Goal: Navigation & Orientation: Understand site structure

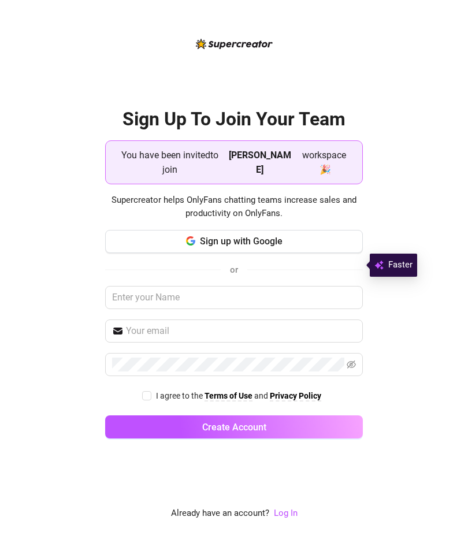
click at [344, 253] on button "Sign up with Google" at bounding box center [234, 241] width 258 height 23
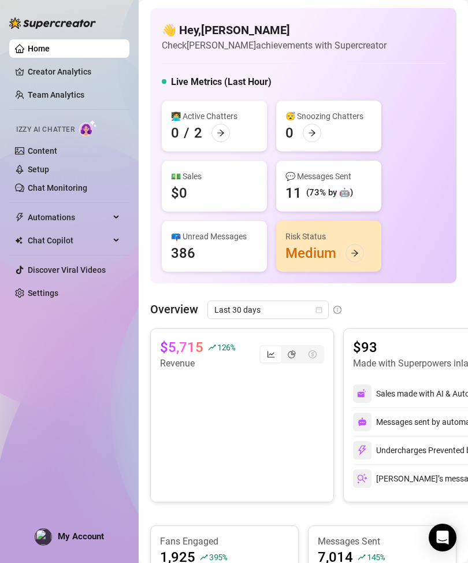
click at [28, 71] on link "Creator Analytics" at bounding box center [74, 71] width 92 height 18
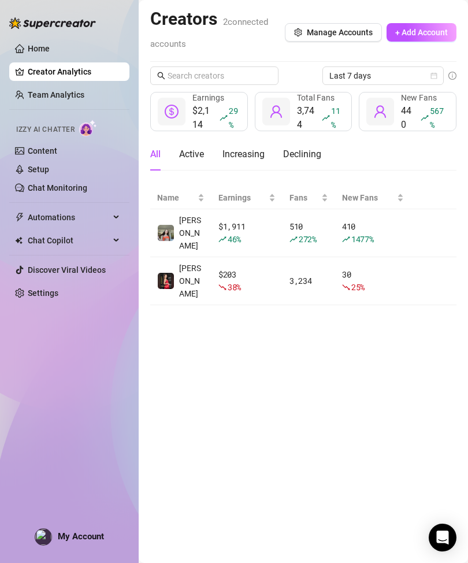
click at [45, 95] on link "Team Analytics" at bounding box center [56, 94] width 57 height 9
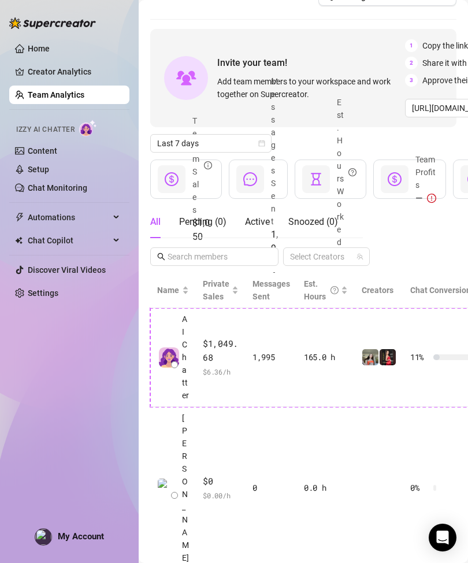
scroll to position [25, 0]
click at [28, 154] on link "Content" at bounding box center [42, 150] width 29 height 9
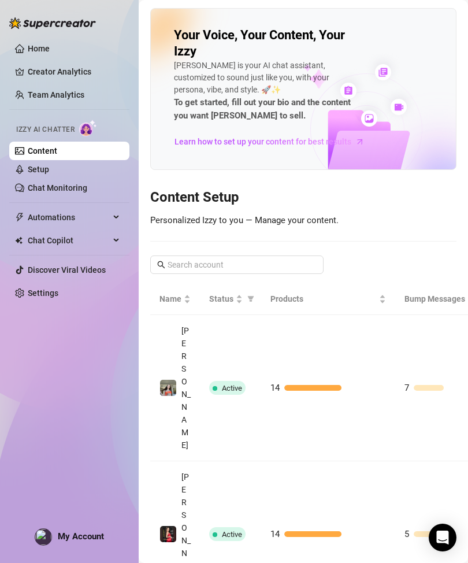
click at [28, 172] on link "Setup" at bounding box center [38, 169] width 21 height 9
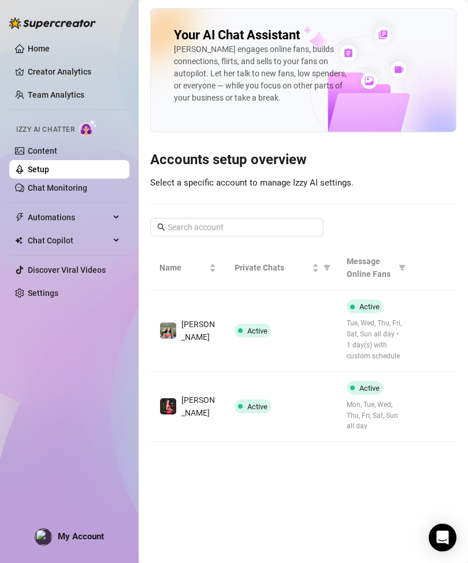
click at [31, 192] on link "Chat Monitoring" at bounding box center [58, 187] width 60 height 9
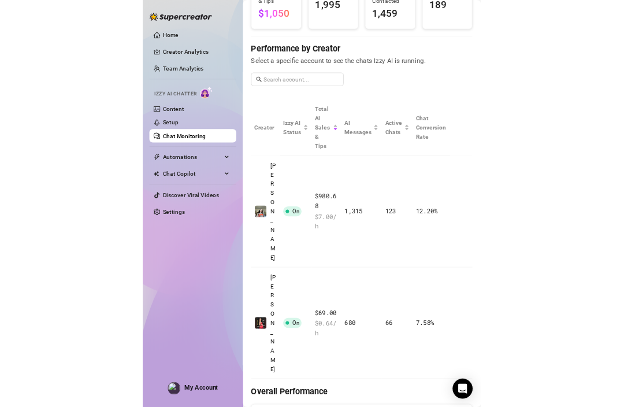
scroll to position [106, 0]
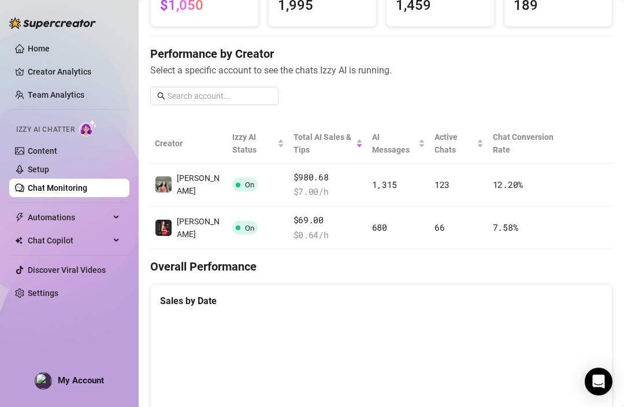
click at [49, 74] on link "Creator Analytics" at bounding box center [74, 71] width 92 height 18
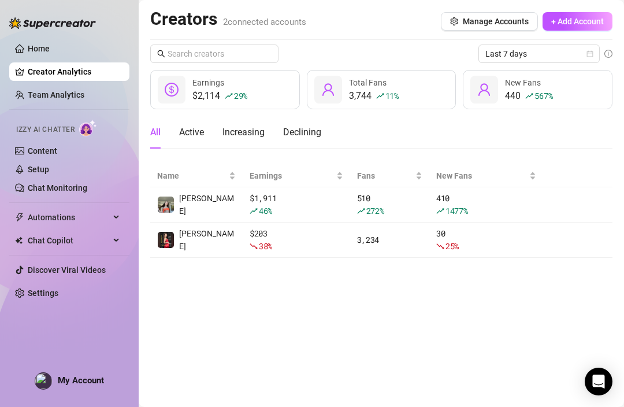
click at [41, 53] on link "Home" at bounding box center [39, 48] width 22 height 9
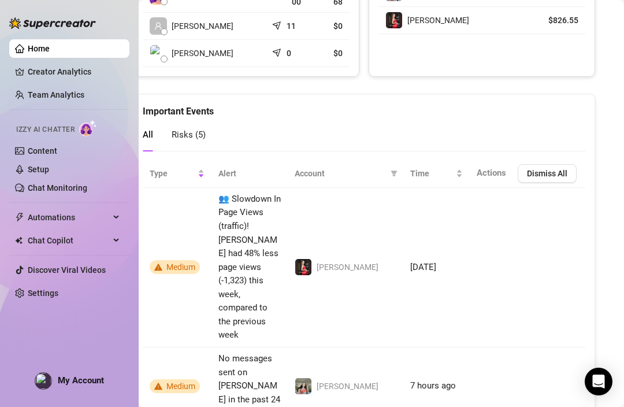
click at [39, 99] on link "Team Analytics" at bounding box center [56, 94] width 57 height 9
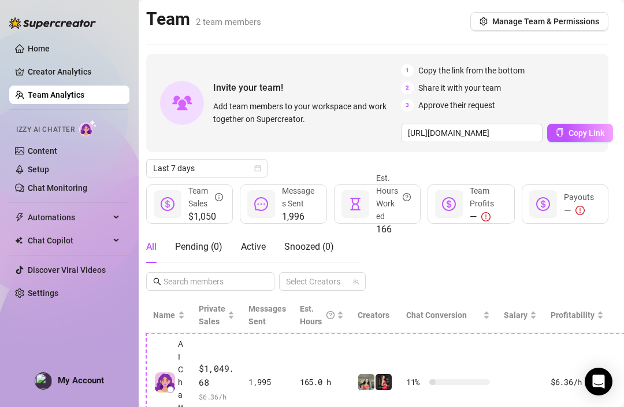
scroll to position [0, 5]
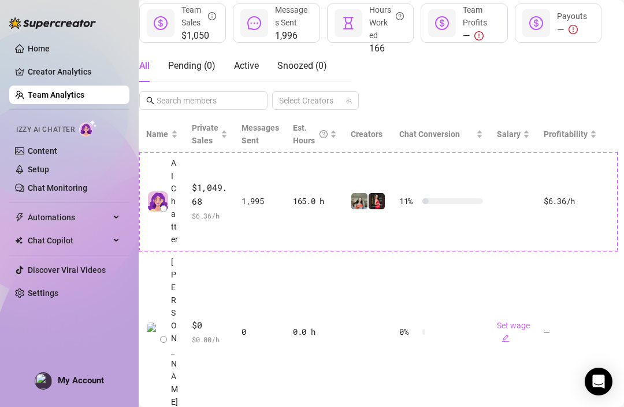
click at [34, 153] on link "Content" at bounding box center [42, 150] width 29 height 9
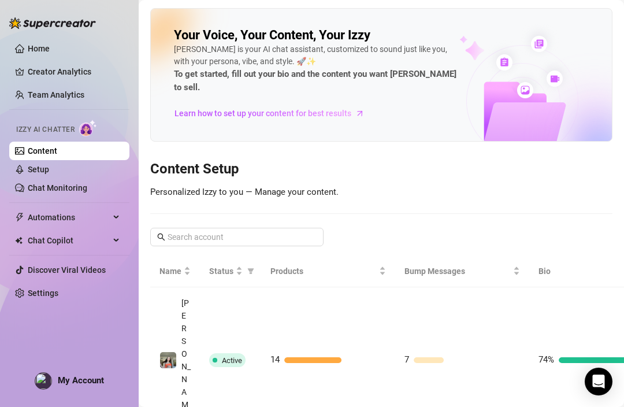
scroll to position [14, 0]
click at [72, 210] on span "Automations" at bounding box center [69, 217] width 82 height 18
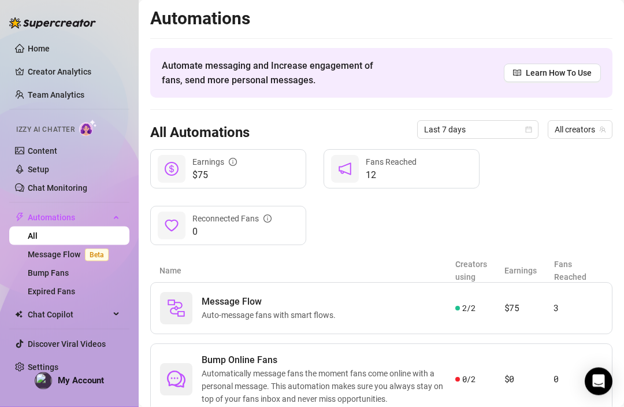
scroll to position [38, 0]
click at [40, 258] on link "Message Flow Beta" at bounding box center [71, 254] width 86 height 9
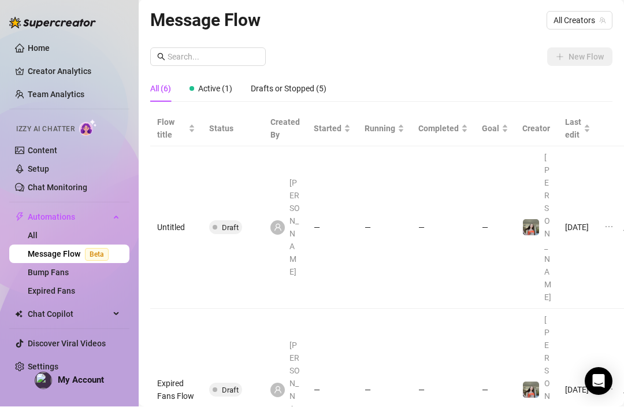
scroll to position [1, 0]
click at [28, 365] on link "Settings" at bounding box center [43, 366] width 31 height 9
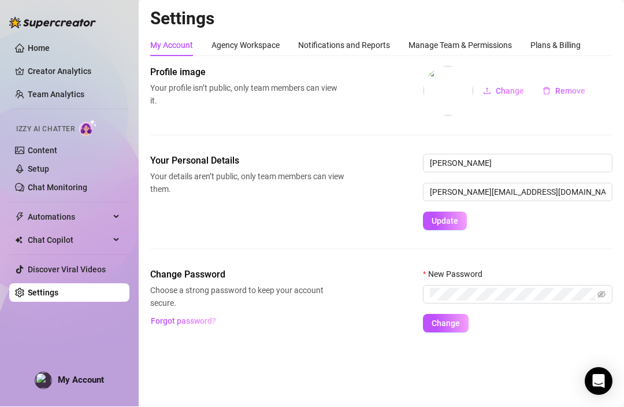
click at [37, 152] on link "Content" at bounding box center [42, 150] width 29 height 9
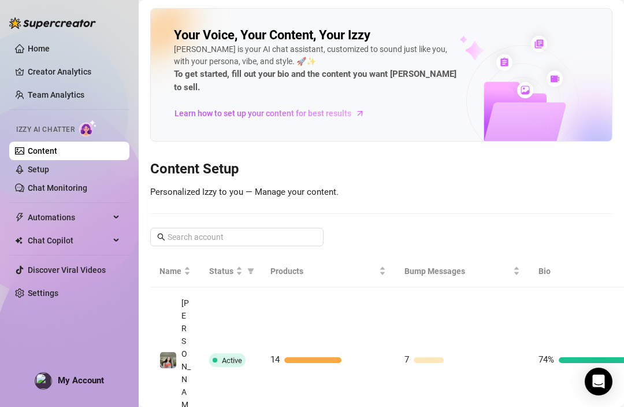
click at [54, 99] on link "Team Analytics" at bounding box center [56, 94] width 57 height 9
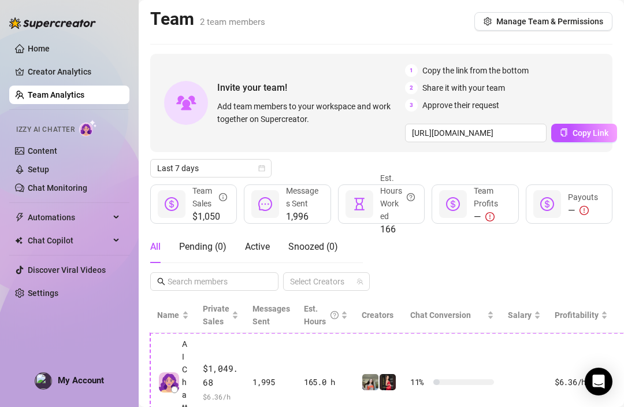
click at [468, 20] on span "Manage Team & Permissions" at bounding box center [549, 21] width 107 height 9
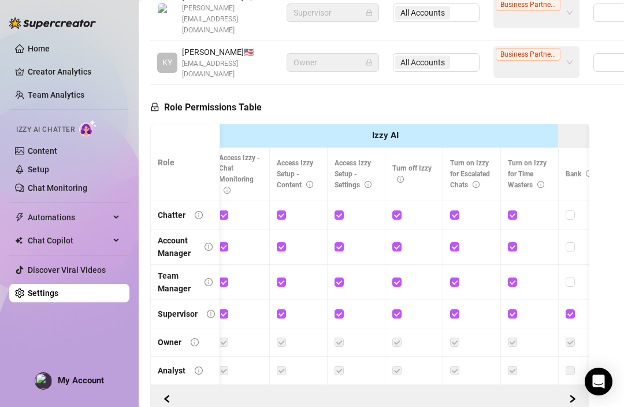
scroll to position [0, 250]
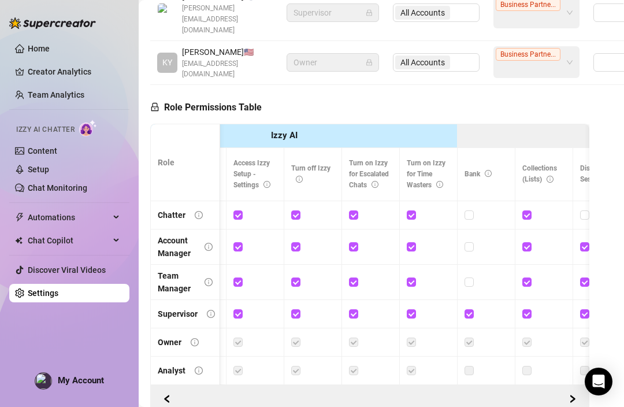
click at [32, 49] on link "Home" at bounding box center [39, 48] width 22 height 9
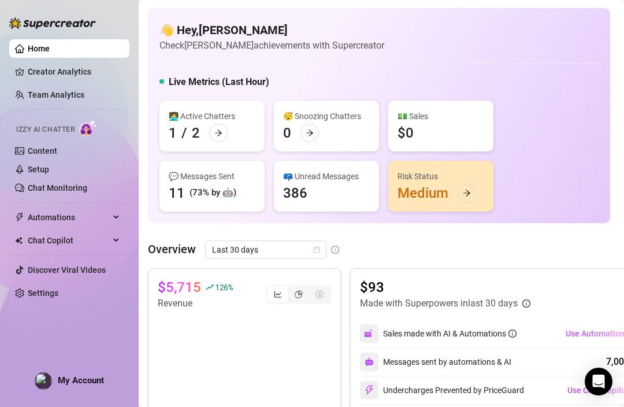
click at [28, 66] on link "Creator Analytics" at bounding box center [74, 71] width 92 height 18
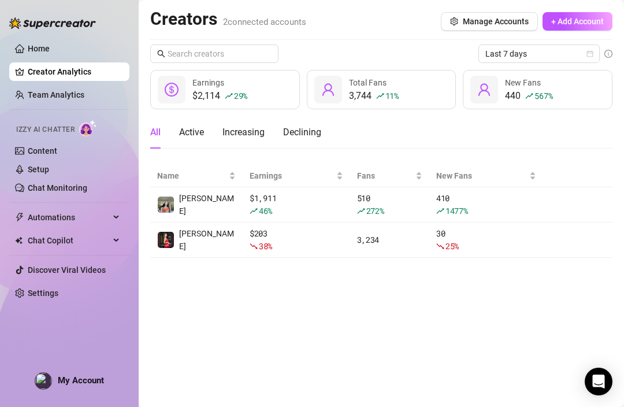
click at [28, 90] on link "Team Analytics" at bounding box center [56, 94] width 57 height 9
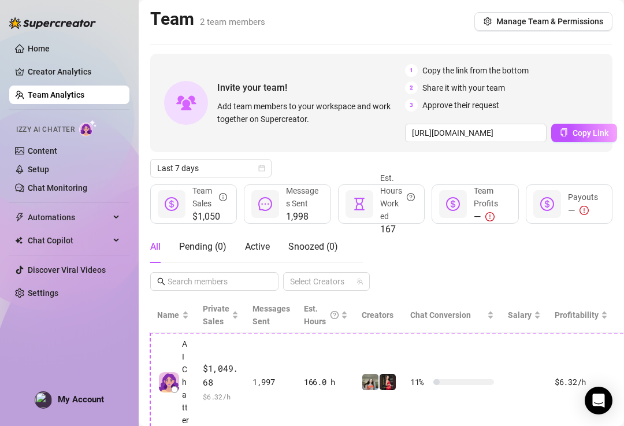
click at [28, 147] on link "Content" at bounding box center [42, 150] width 29 height 9
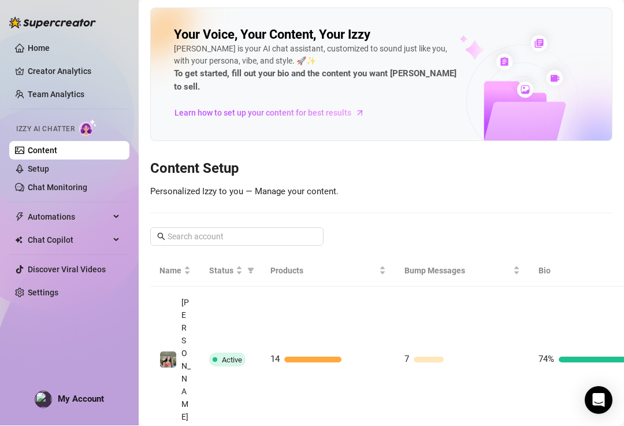
click at [33, 99] on link "Team Analytics" at bounding box center [56, 94] width 57 height 9
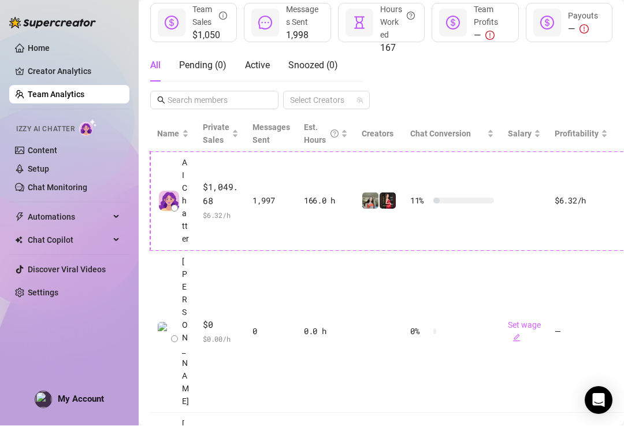
click at [264, 121] on th "Messages Sent" at bounding box center [271, 134] width 51 height 35
click at [256, 137] on span "Messages Sent" at bounding box center [272, 134] width 38 height 22
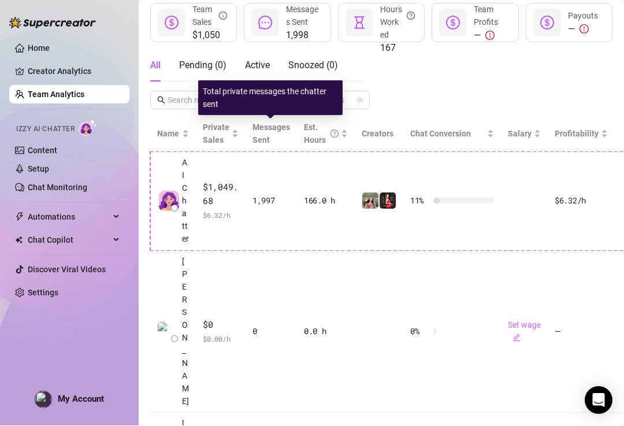
click at [258, 135] on span "Messages Sent" at bounding box center [272, 134] width 38 height 22
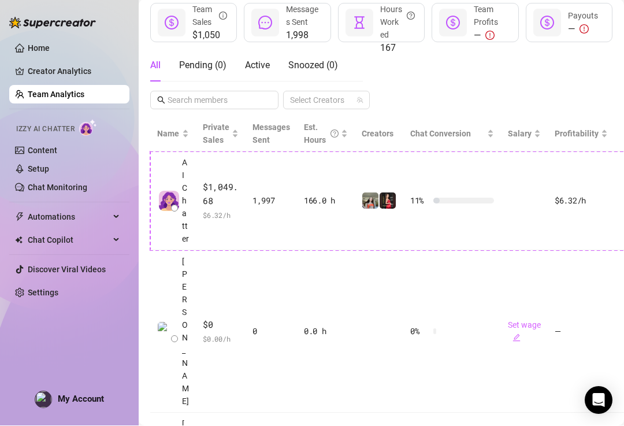
click at [259, 139] on span "Messages Sent" at bounding box center [272, 134] width 38 height 22
click at [209, 130] on span "Private Sales" at bounding box center [216, 134] width 27 height 22
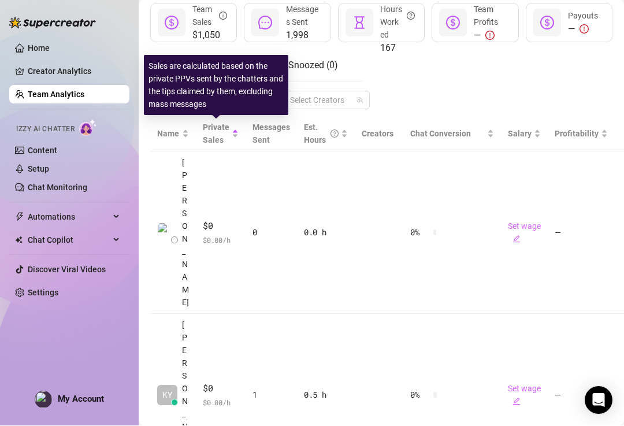
click at [263, 129] on span "Messages Sent" at bounding box center [272, 134] width 38 height 22
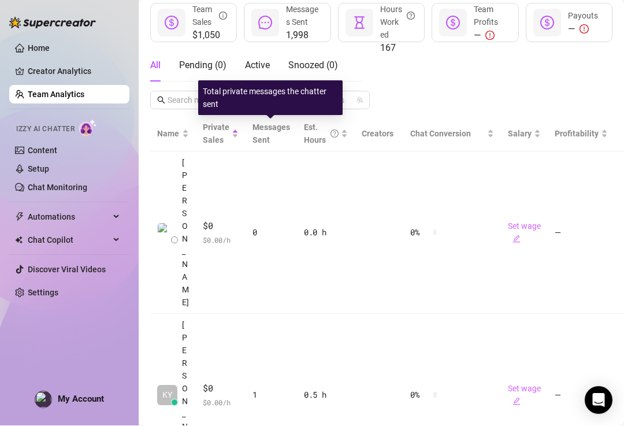
click at [264, 143] on span "Messages Sent" at bounding box center [272, 134] width 38 height 22
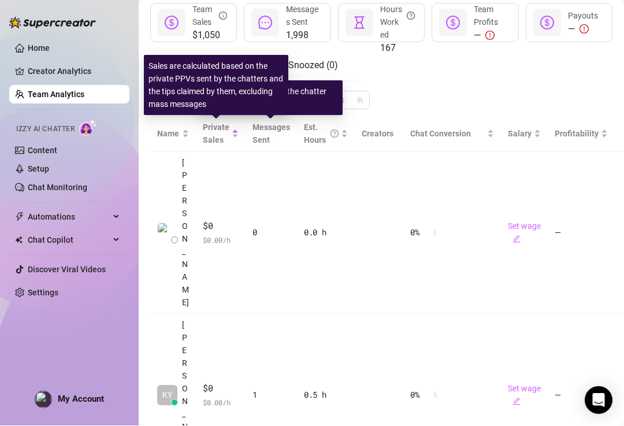
click at [207, 140] on span "Private Sales" at bounding box center [216, 134] width 27 height 22
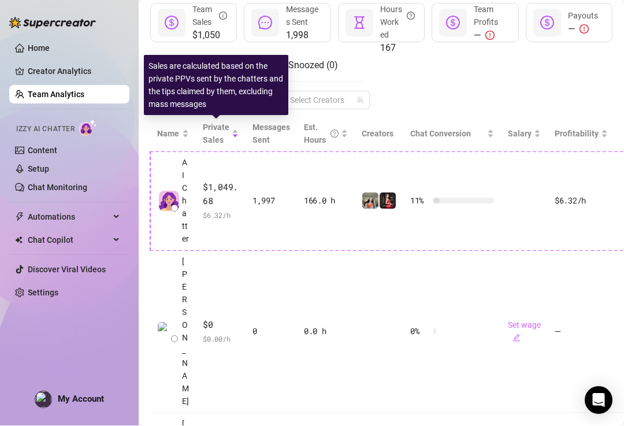
scroll to position [181, 0]
click at [37, 187] on link "Chat Monitoring" at bounding box center [58, 187] width 60 height 9
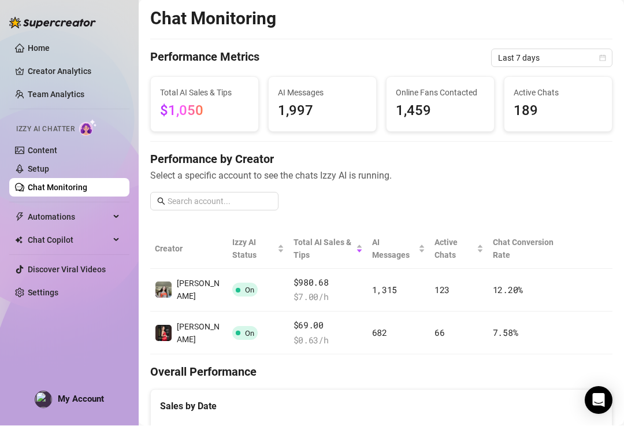
click at [44, 220] on span "Automations" at bounding box center [69, 217] width 82 height 18
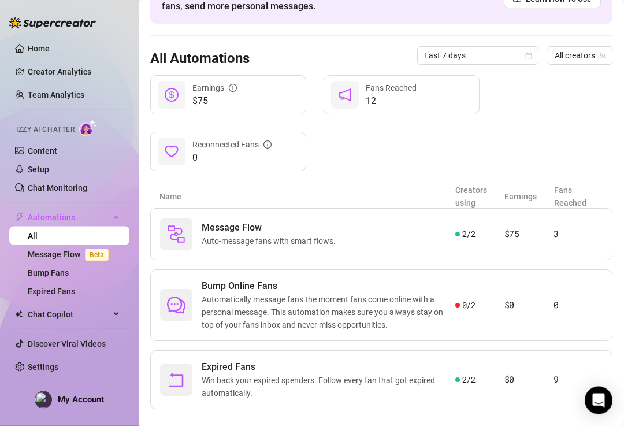
scroll to position [73, 0]
click at [35, 98] on link "Team Analytics" at bounding box center [56, 94] width 57 height 9
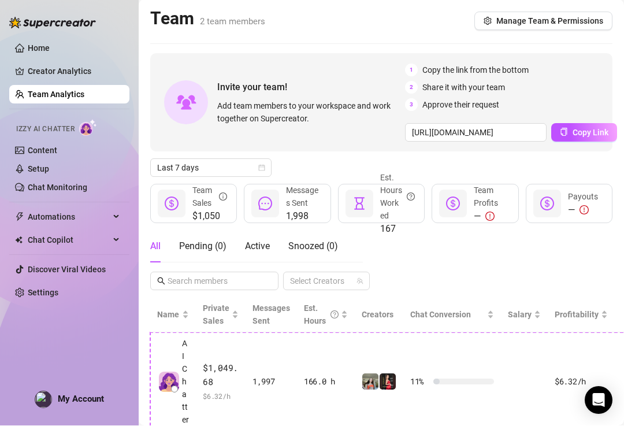
click at [468, 24] on span "Manage Team & Permissions" at bounding box center [549, 21] width 107 height 9
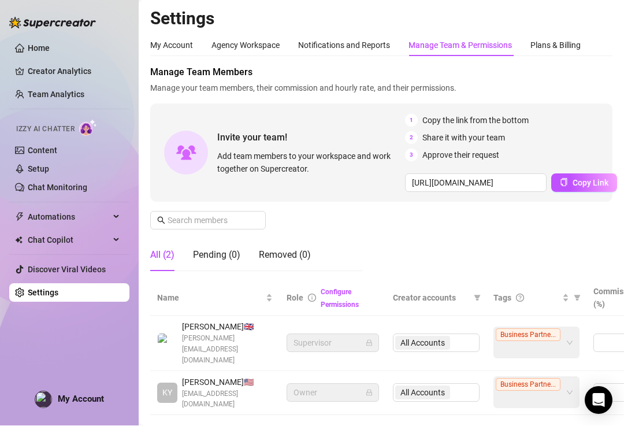
click at [468, 215] on div "Manage Team Members Manage your team members, their commission and hourly rate,…" at bounding box center [381, 173] width 462 height 215
click at [168, 44] on div "My Account" at bounding box center [171, 45] width 43 height 13
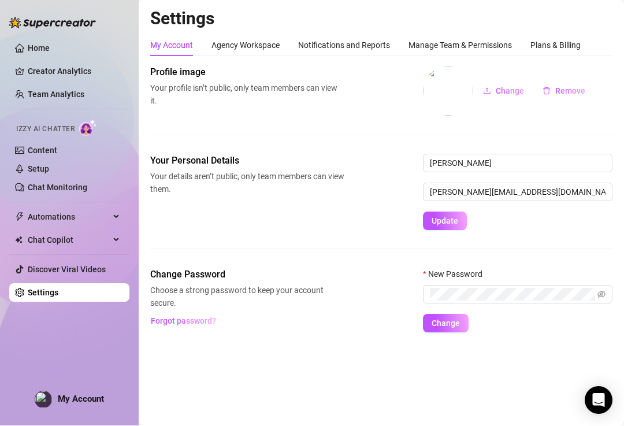
click at [229, 31] on div "Settings My Account Agency Workspace Notifications and Reports Manage Team & Pe…" at bounding box center [381, 177] width 462 height 339
click at [234, 49] on div "Agency Workspace" at bounding box center [246, 45] width 68 height 13
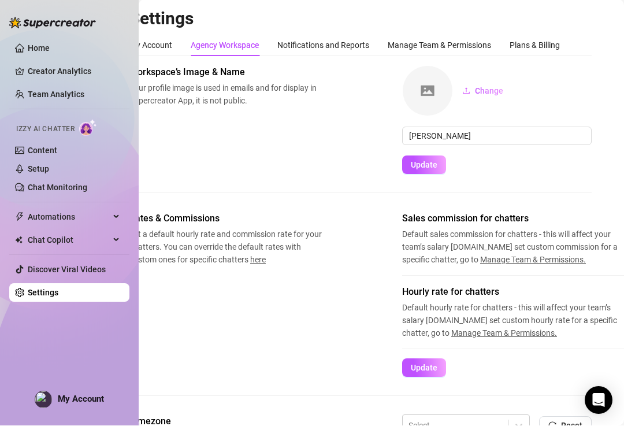
scroll to position [0, 21]
click at [468, 47] on div "Manage Team & Permissions" at bounding box center [439, 45] width 103 height 13
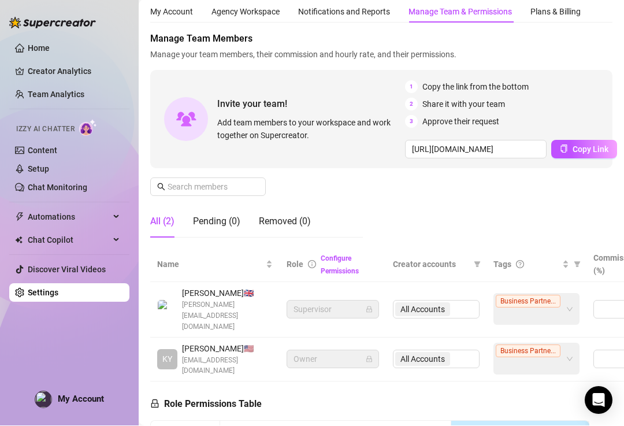
scroll to position [34, 0]
click at [468, 17] on div "Plans & Billing" at bounding box center [555, 12] width 50 height 13
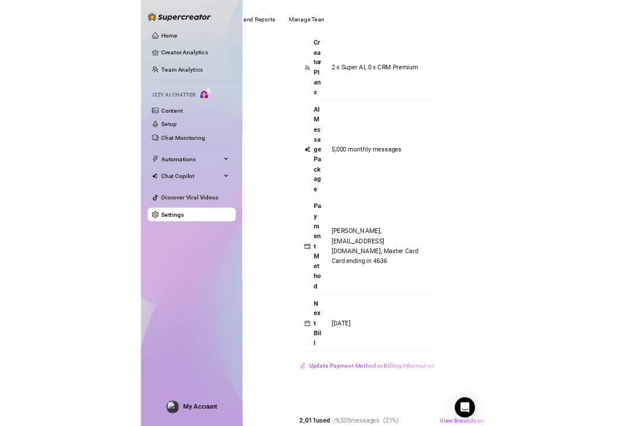
scroll to position [19, 51]
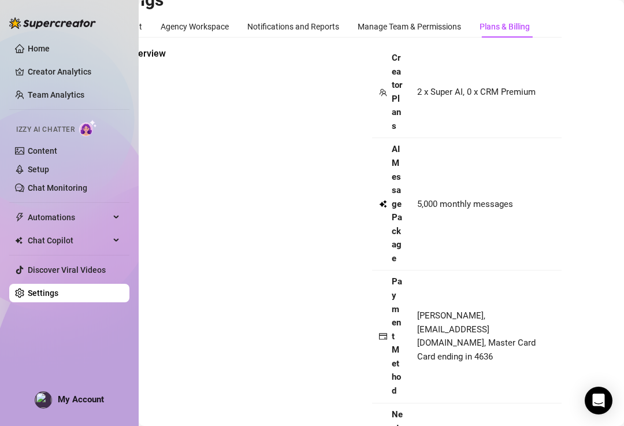
click at [34, 155] on link "Content" at bounding box center [42, 150] width 29 height 9
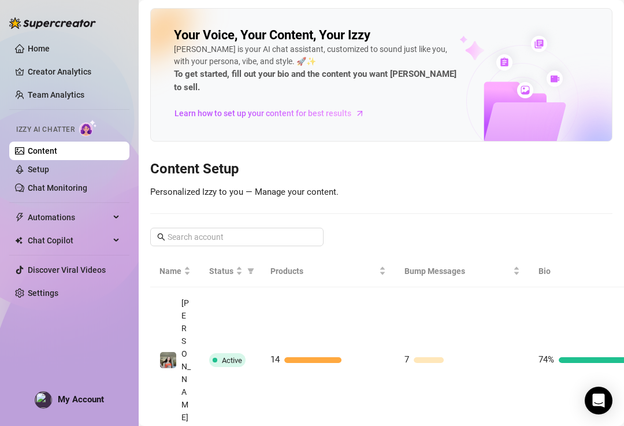
click at [34, 149] on link "Content" at bounding box center [42, 150] width 29 height 9
click at [43, 90] on link "Team Analytics" at bounding box center [56, 94] width 57 height 9
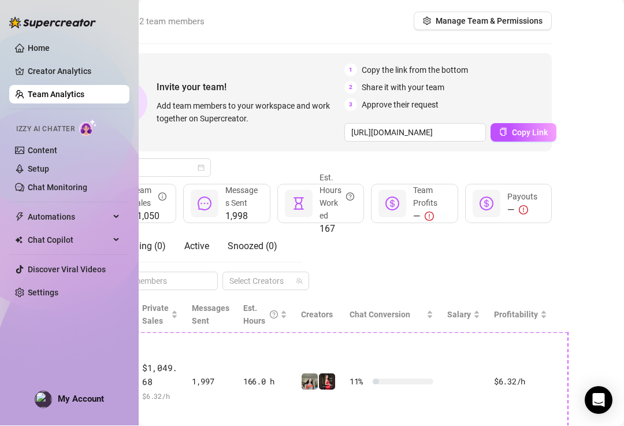
scroll to position [0, 60]
click at [468, 407] on icon "Open Intercom Messenger" at bounding box center [599, 401] width 12 height 14
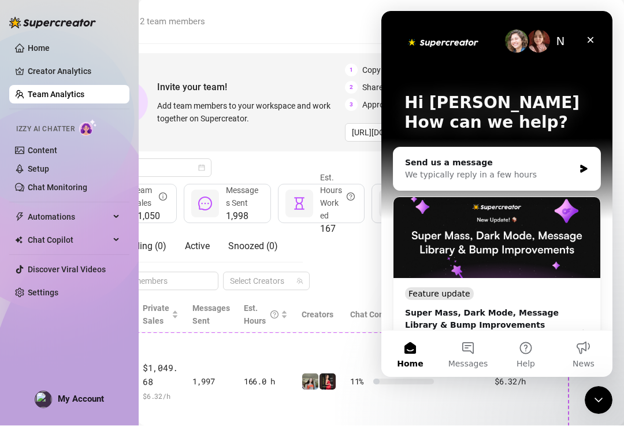
scroll to position [0, 0]
click at [468, 373] on button "1 Messages" at bounding box center [468, 354] width 58 height 46
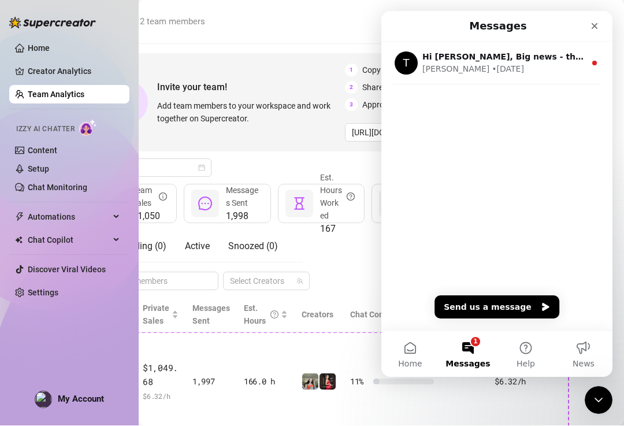
click at [270, 41] on main "Team 2 team members Manage Team & Permissions Invite your team! Add team member…" at bounding box center [321, 395] width 485 height 791
click at [78, 73] on link "Creator Analytics" at bounding box center [74, 71] width 92 height 18
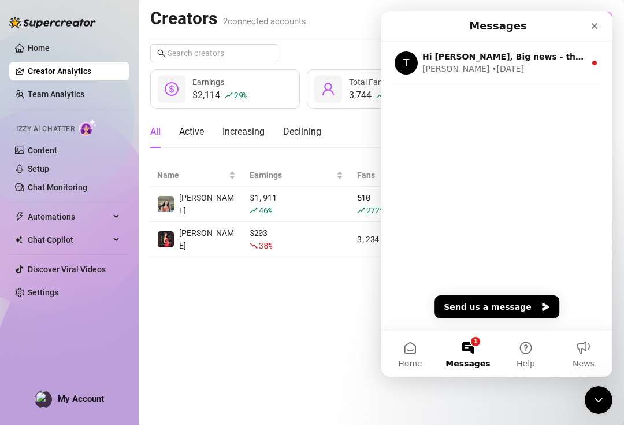
click at [28, 47] on link "Home" at bounding box center [39, 48] width 22 height 9
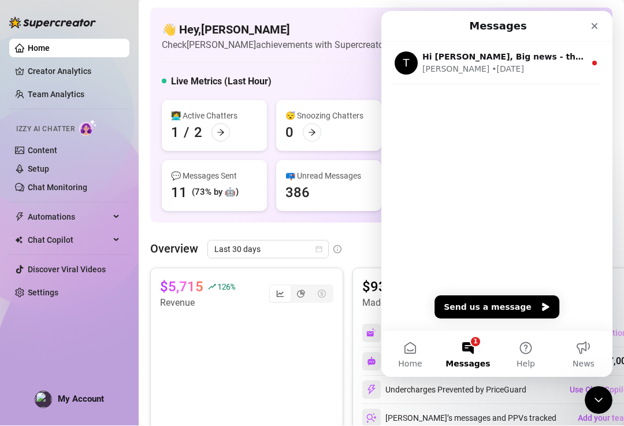
click at [335, 50] on article "Check [PERSON_NAME] achievements with Supercreator" at bounding box center [274, 45] width 225 height 14
click at [468, 21] on div "Close" at bounding box center [594, 26] width 21 height 21
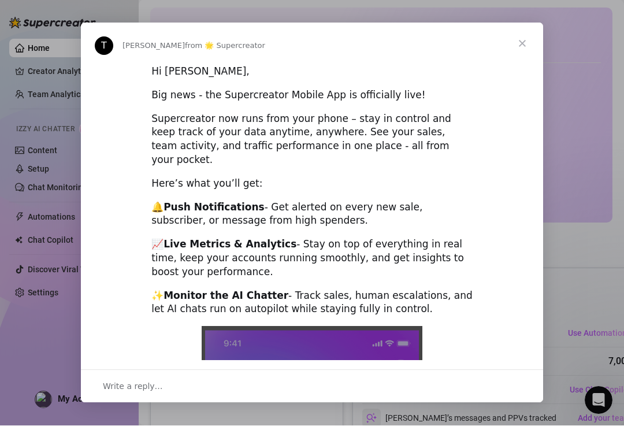
click at [468, 50] on span "Close" at bounding box center [523, 44] width 42 height 42
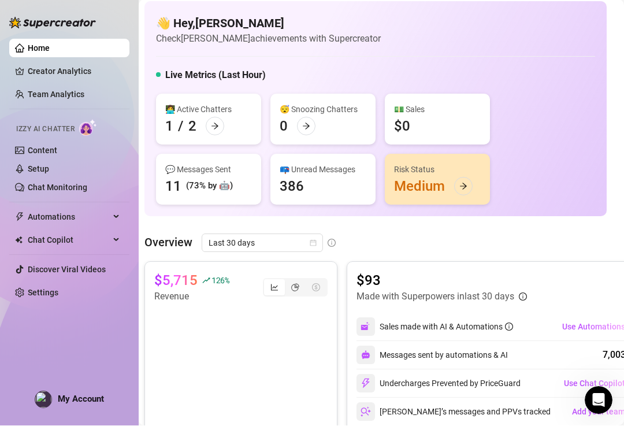
click at [465, 183] on icon "arrow-right" at bounding box center [463, 187] width 8 height 8
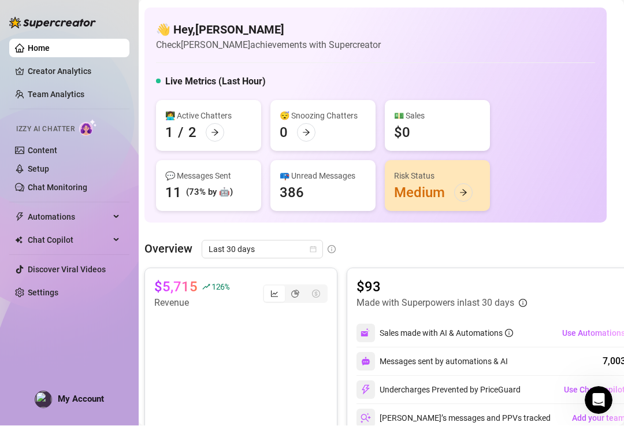
scroll to position [0, 5]
click at [186, 188] on div "💬 Messages Sent 11 (73% by 🤖)" at bounding box center [209, 186] width 105 height 51
click at [194, 177] on div "💬 Messages Sent" at bounding box center [209, 176] width 87 height 13
click at [32, 75] on link "Creator Analytics" at bounding box center [74, 71] width 92 height 18
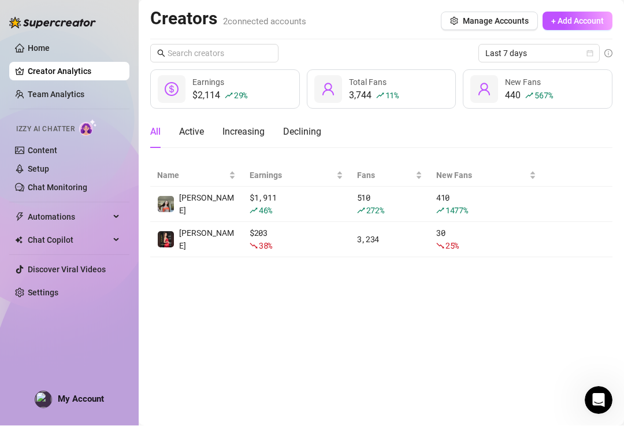
click at [28, 99] on link "Team Analytics" at bounding box center [56, 94] width 57 height 9
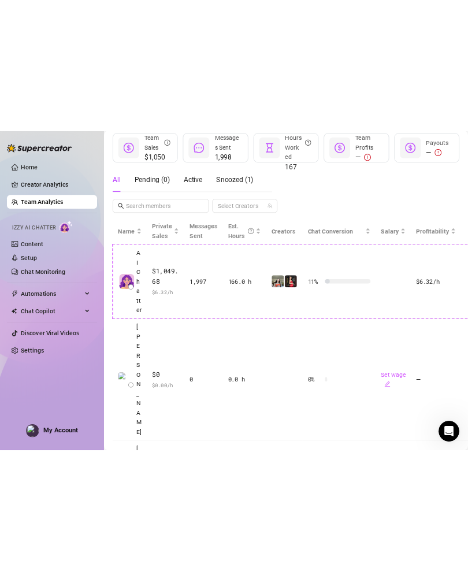
scroll to position [25, 0]
